Goal: Information Seeking & Learning: Learn about a topic

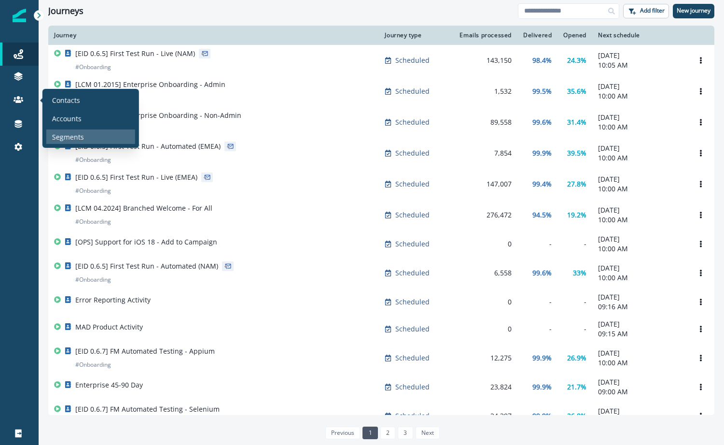
click at [74, 132] on p "Segments" at bounding box center [68, 136] width 32 height 10
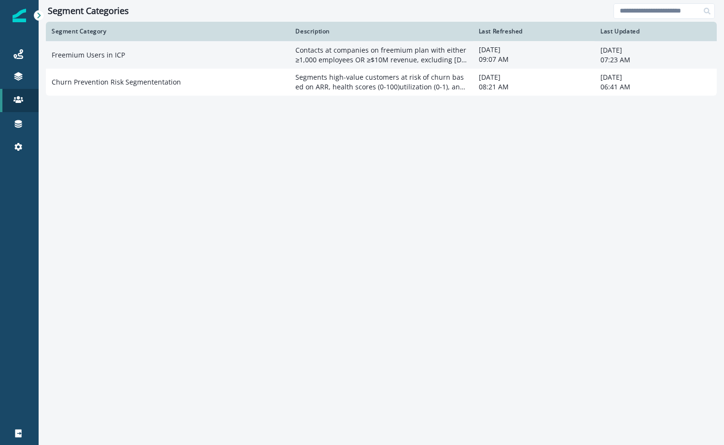
click at [206, 59] on td "Freemium Users in ICP" at bounding box center [168, 55] width 244 height 28
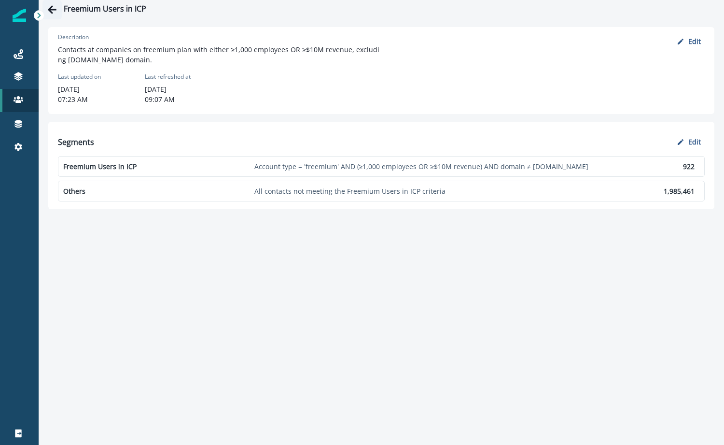
click at [54, 11] on icon "Go back" at bounding box center [52, 10] width 10 height 10
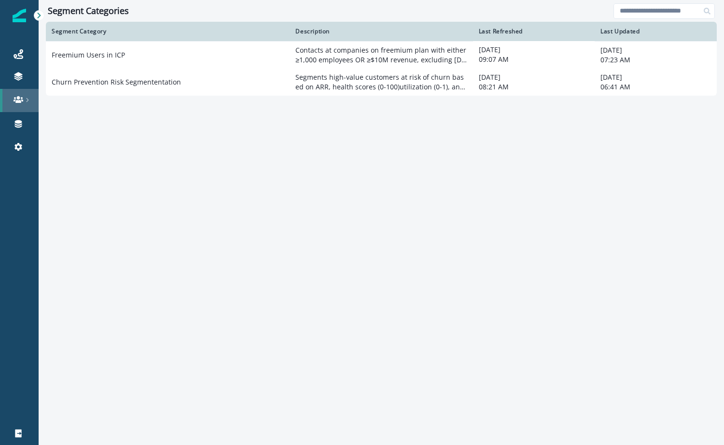
click at [22, 92] on link at bounding box center [19, 100] width 39 height 23
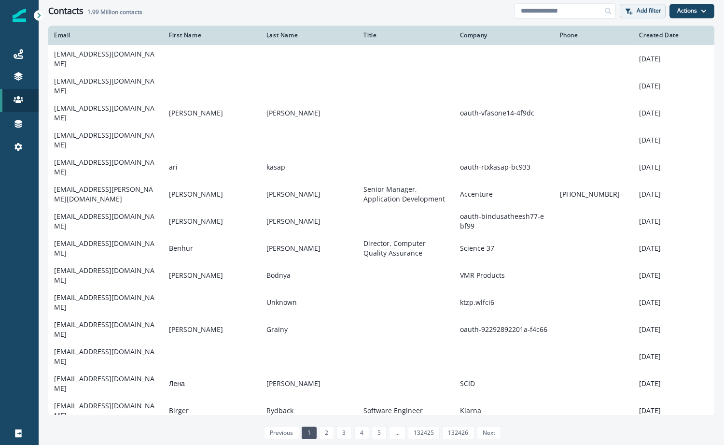
click at [642, 10] on p "Add filter" at bounding box center [649, 10] width 25 height 7
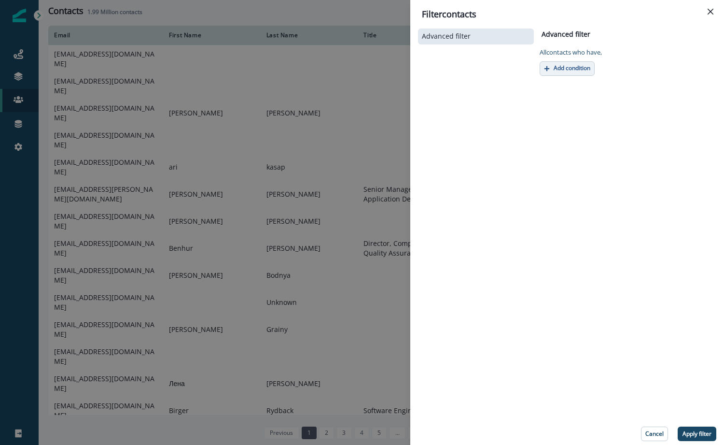
click at [555, 66] on p "Add condition" at bounding box center [572, 68] width 37 height 7
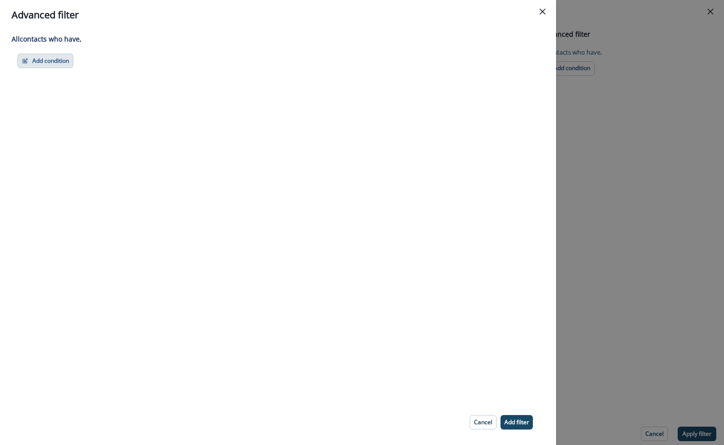
click at [53, 61] on button "Add condition" at bounding box center [45, 61] width 56 height 14
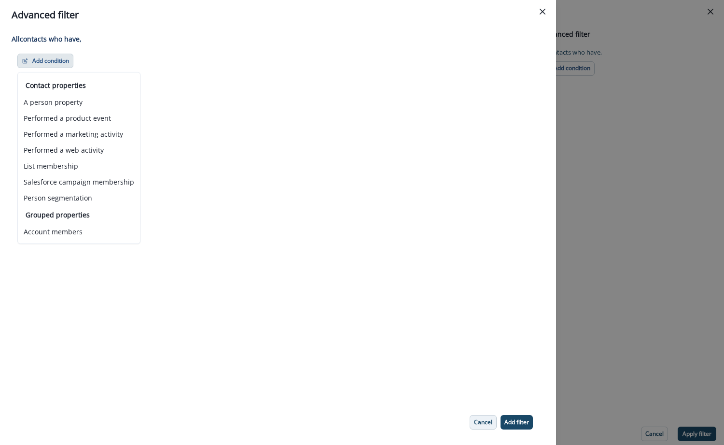
click at [484, 422] on p "Cancel" at bounding box center [483, 421] width 18 height 7
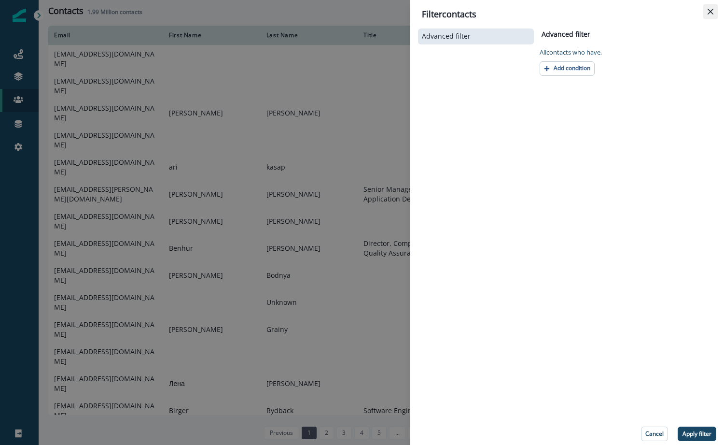
click at [710, 7] on button "Close" at bounding box center [710, 11] width 15 height 15
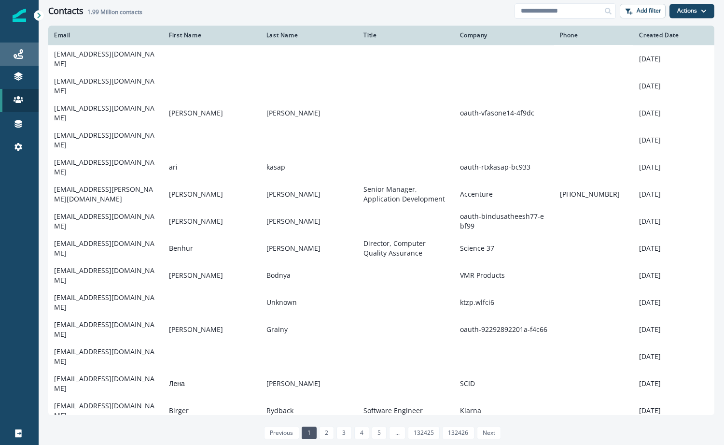
click at [8, 58] on div "Journeys" at bounding box center [19, 54] width 31 height 12
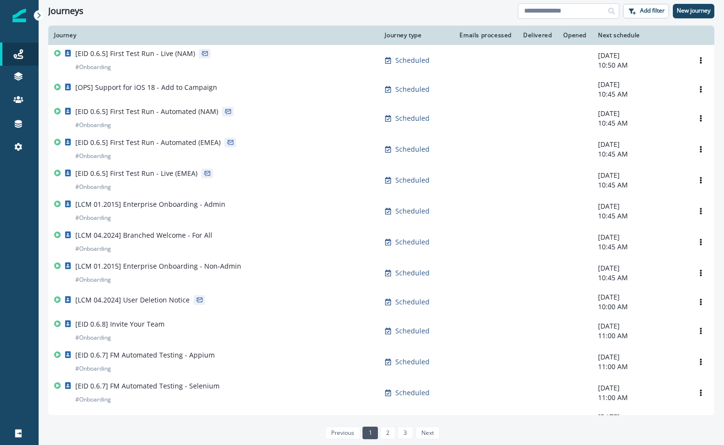
click at [547, 10] on input at bounding box center [568, 10] width 101 height 15
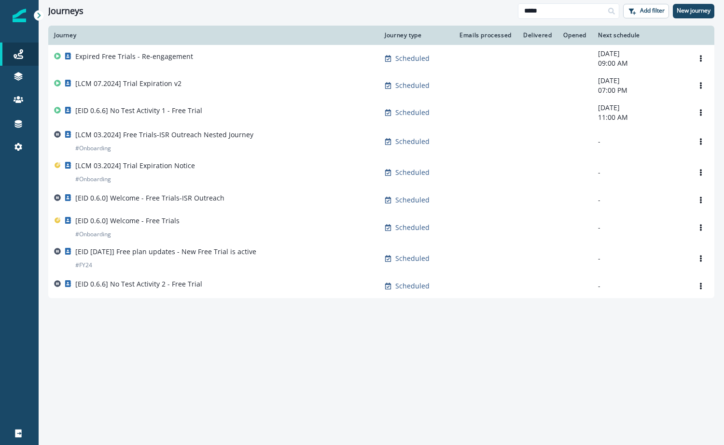
type input "*****"
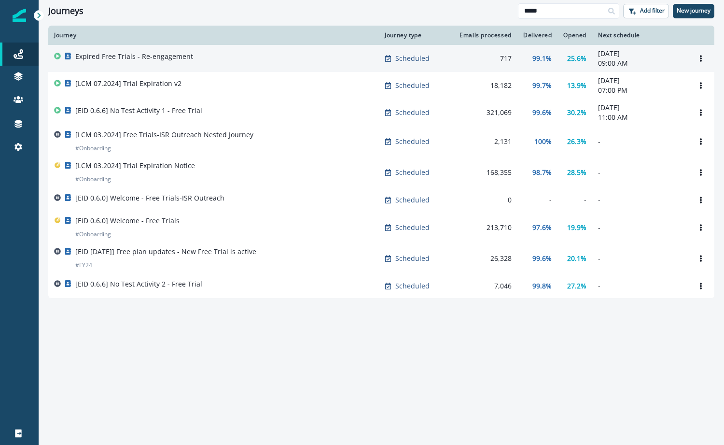
click at [161, 58] on p "Expired Free Trials - Re-engagement" at bounding box center [134, 57] width 118 height 10
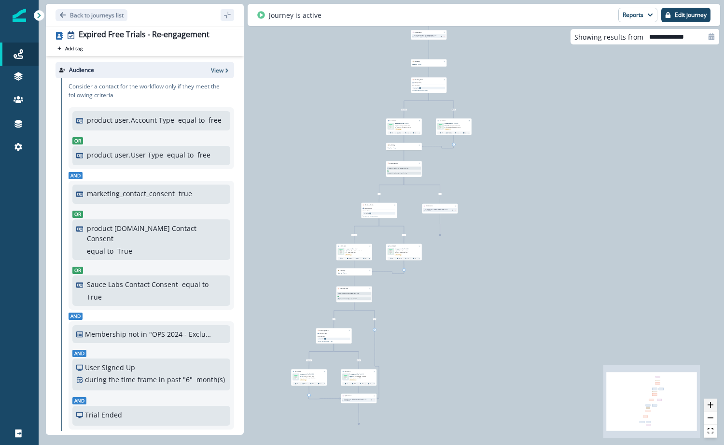
click at [712, 404] on icon "zoom in" at bounding box center [711, 405] width 6 height 6
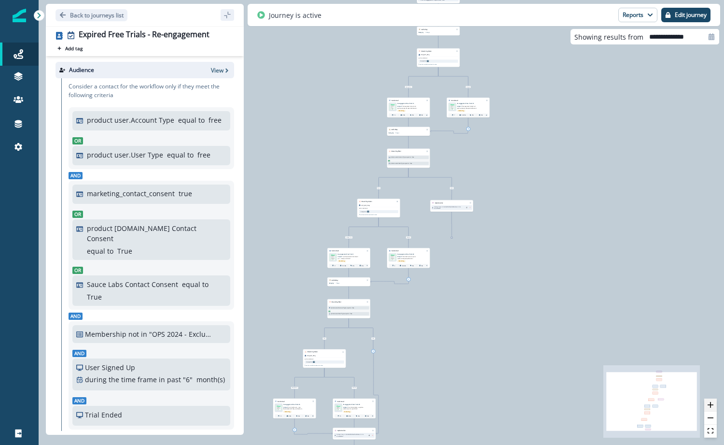
click at [712, 404] on icon "zoom in" at bounding box center [711, 405] width 6 height 6
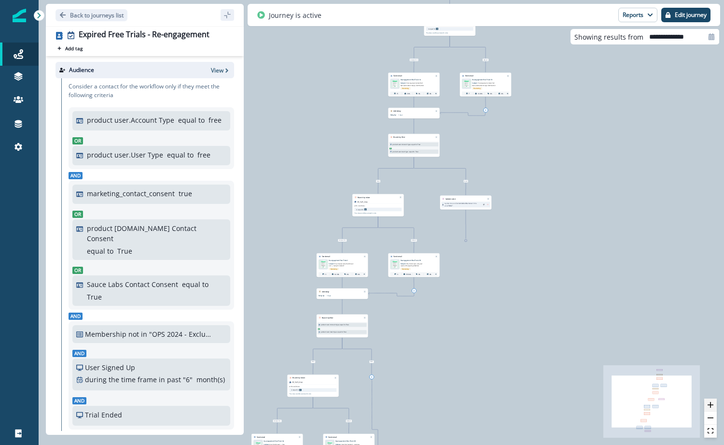
click at [712, 404] on icon "zoom in" at bounding box center [711, 405] width 6 height 6
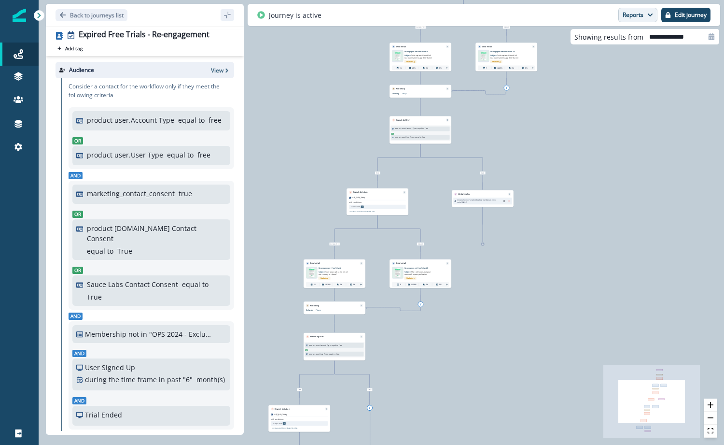
click at [641, 17] on button "Reports" at bounding box center [637, 15] width 39 height 14
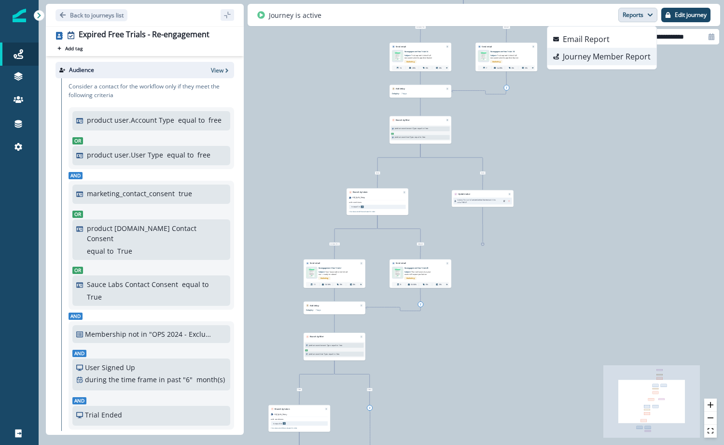
click at [598, 57] on p "Journey Member Report" at bounding box center [607, 57] width 88 height 12
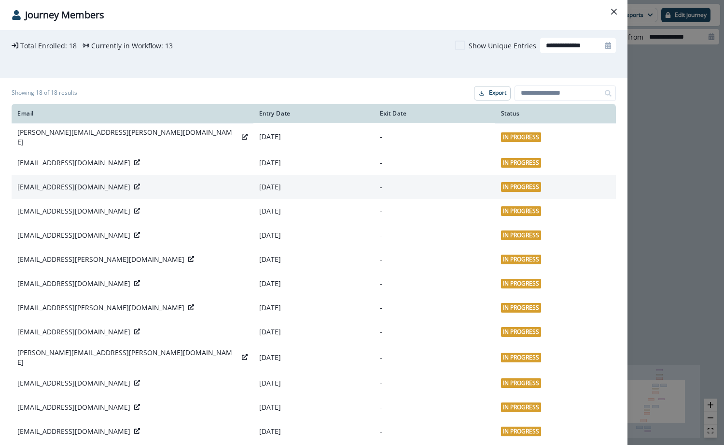
scroll to position [117, 0]
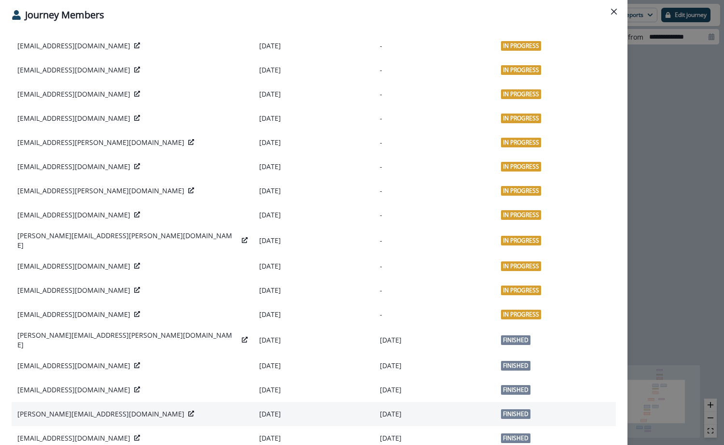
click at [188, 410] on icon at bounding box center [191, 413] width 6 height 6
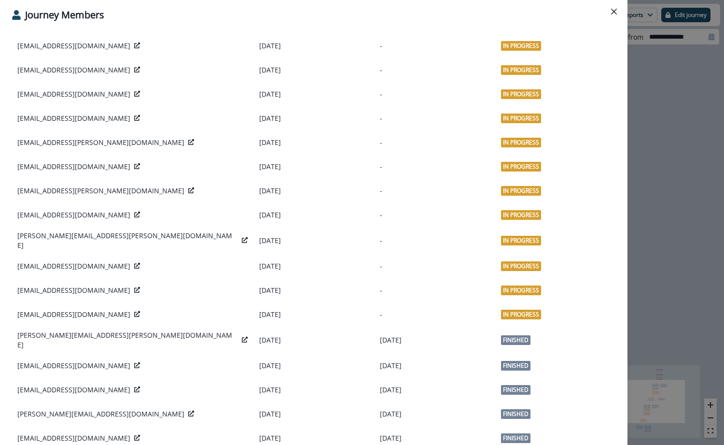
click at [616, 10] on icon "Close" at bounding box center [614, 12] width 6 height 6
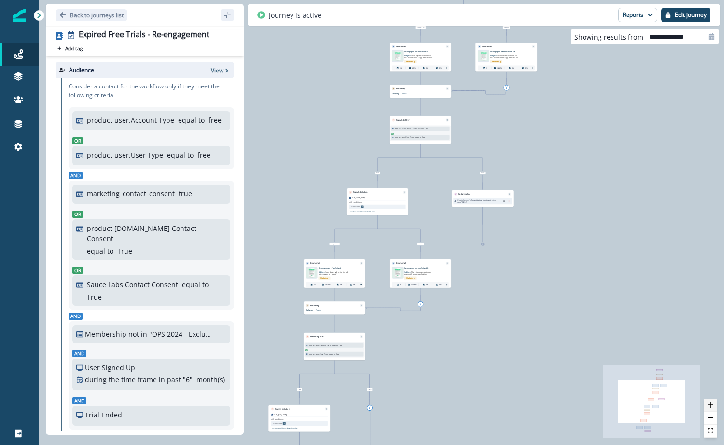
click at [712, 408] on button "zoom in" at bounding box center [710, 404] width 13 height 13
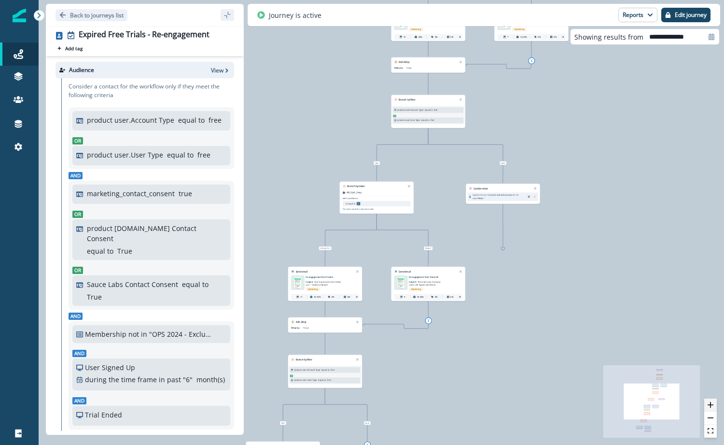
click at [712, 408] on button "zoom in" at bounding box center [710, 404] width 13 height 13
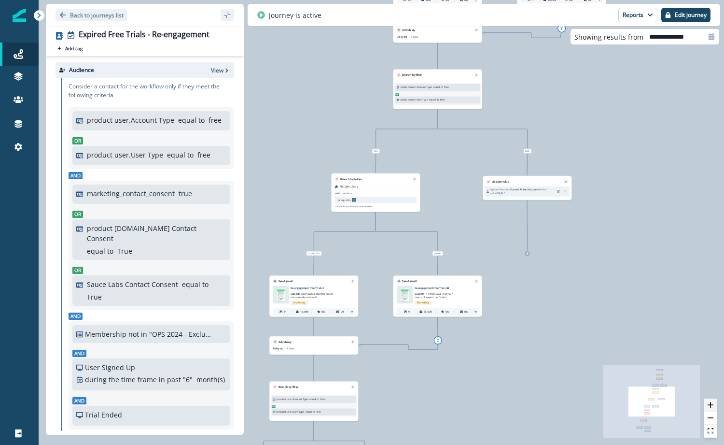
click at [712, 408] on button "zoom in" at bounding box center [710, 404] width 13 height 13
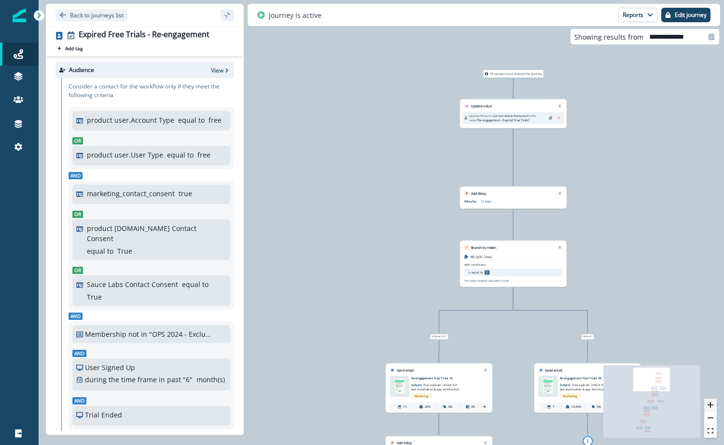
click at [710, 407] on icon "zoom in" at bounding box center [711, 405] width 6 height 6
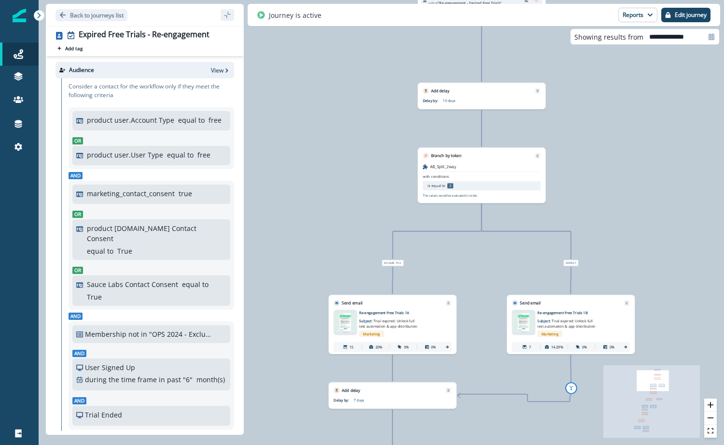
drag, startPoint x: 572, startPoint y: 343, endPoint x: 514, endPoint y: 245, distance: 113.7
click at [514, 245] on div "18 contacts have entered the journey Update value Update Person's Current Activ…" at bounding box center [381, 222] width 685 height 445
click at [714, 404] on button "zoom in" at bounding box center [710, 404] width 13 height 13
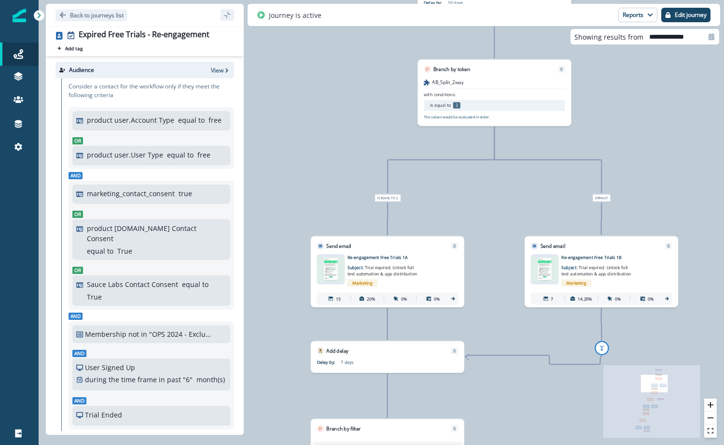
drag, startPoint x: 638, startPoint y: 260, endPoint x: 628, endPoint y: 130, distance: 130.2
click at [628, 130] on div "18 contacts have entered the journey Update value Update Person's Current Activ…" at bounding box center [381, 222] width 685 height 445
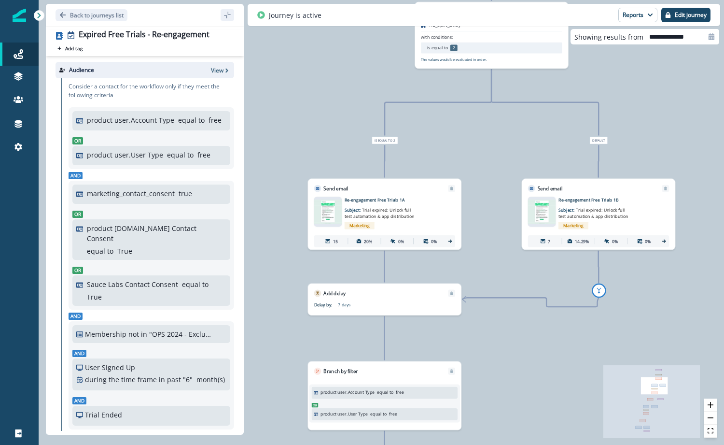
click at [325, 207] on img at bounding box center [328, 211] width 28 height 25
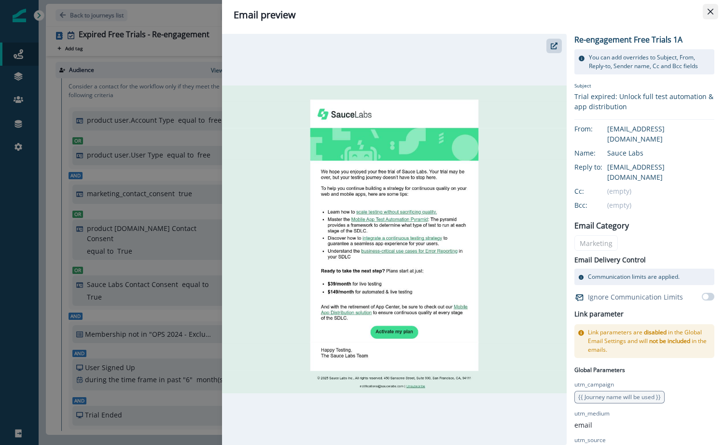
click at [710, 12] on icon "Close" at bounding box center [711, 12] width 6 height 6
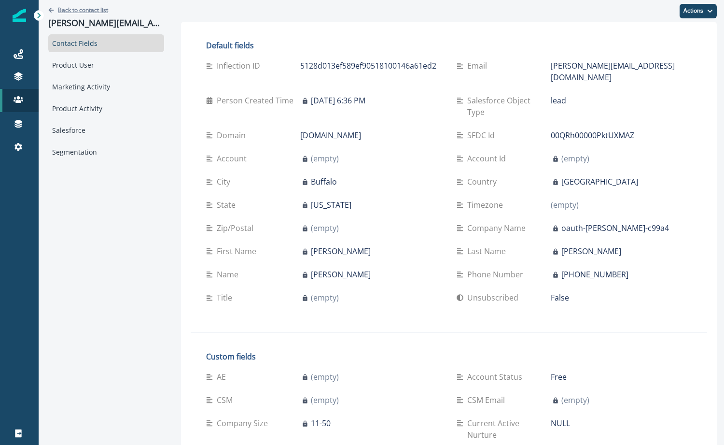
click at [76, 12] on p "Back to contact list" at bounding box center [83, 10] width 50 height 8
